Goal: Find specific page/section: Find specific page/section

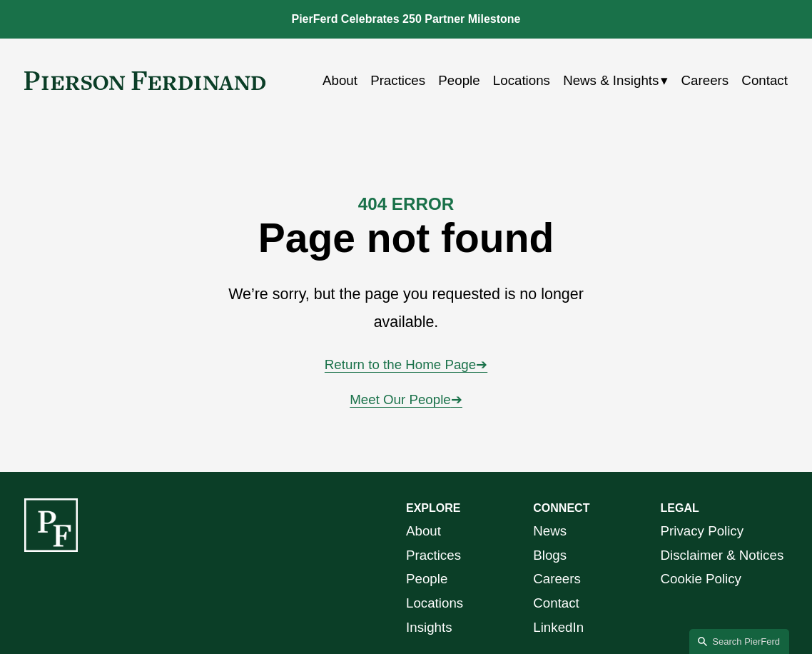
click at [393, 76] on link "Practices" at bounding box center [397, 80] width 55 height 26
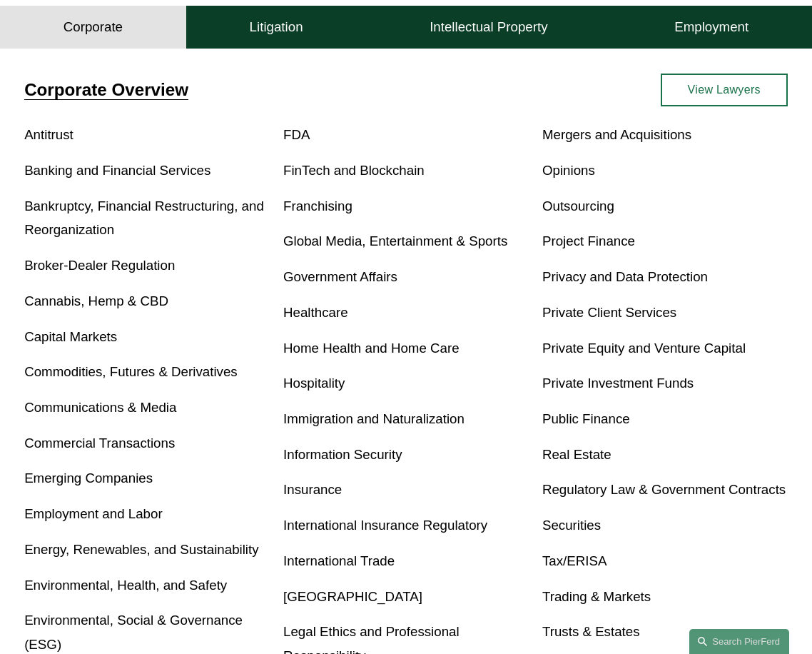
scroll to position [428, 0]
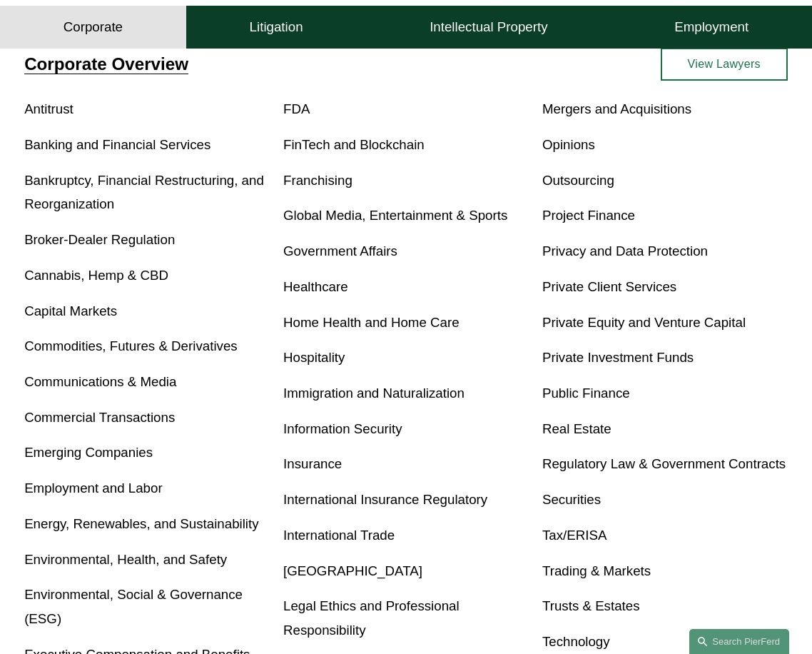
click at [386, 323] on link "Home Health and Home Care" at bounding box center [371, 322] width 176 height 15
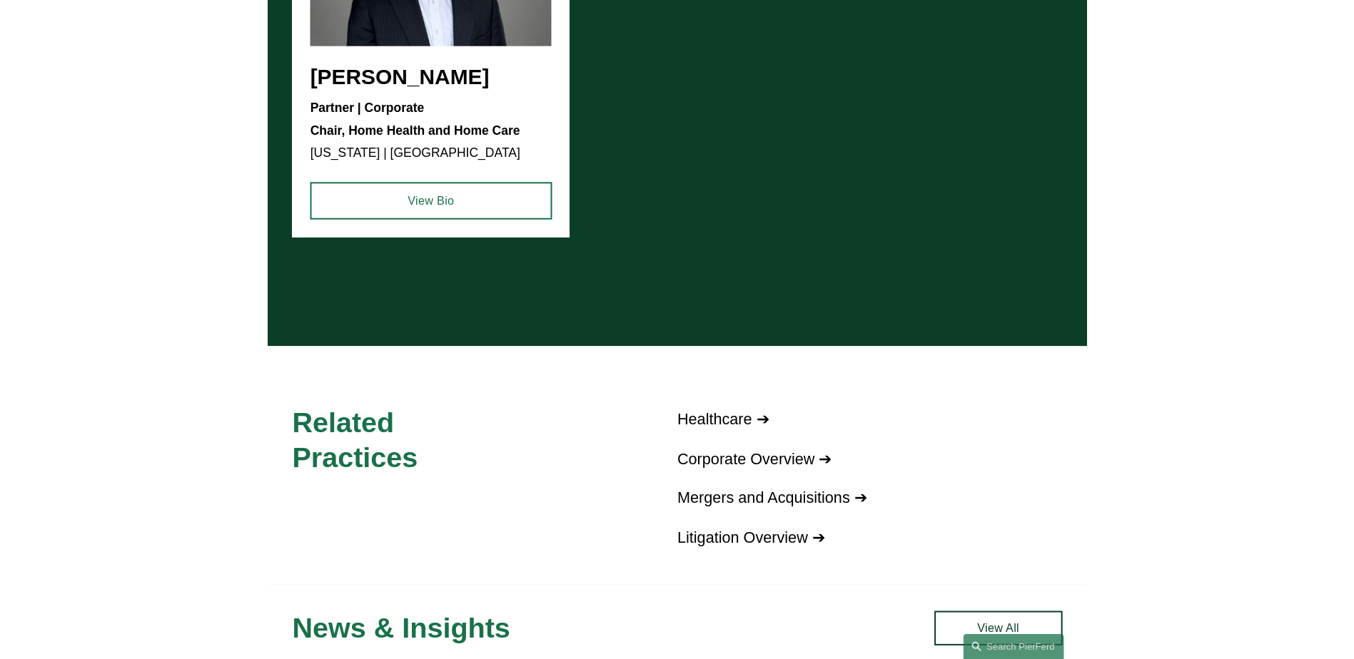
scroll to position [1642, 0]
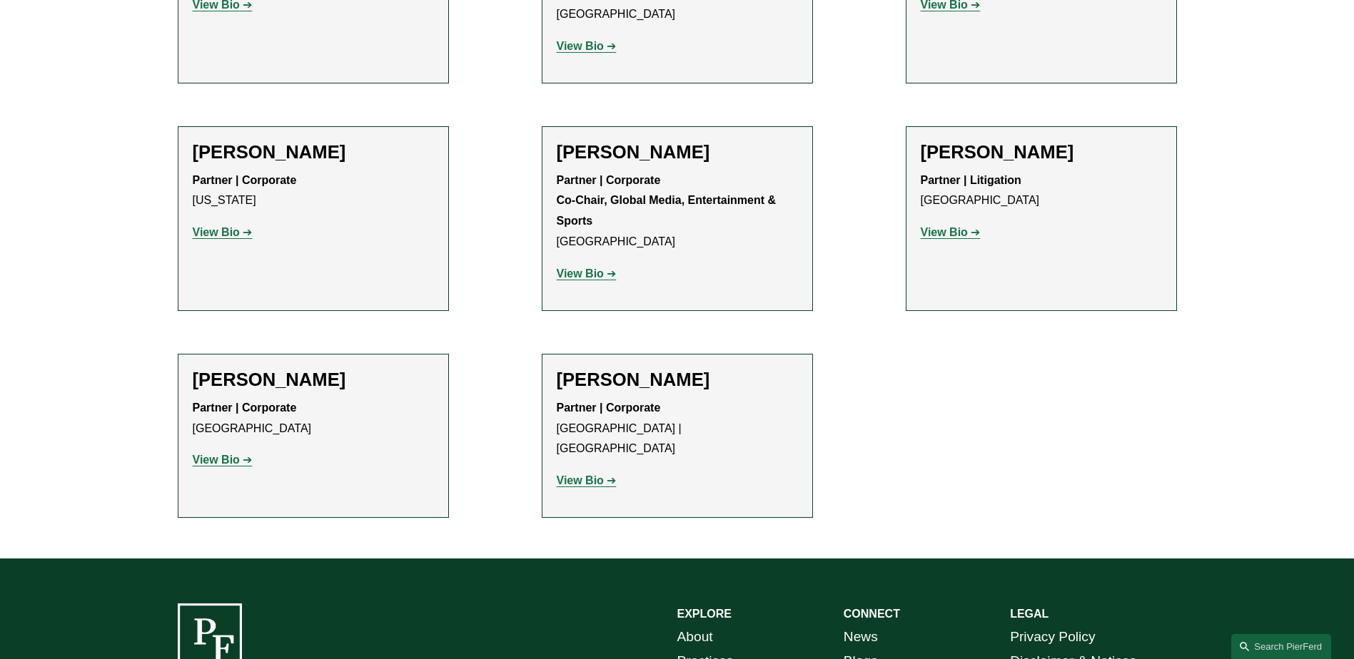
scroll to position [1500, 0]
